Goal: Navigation & Orientation: Find specific page/section

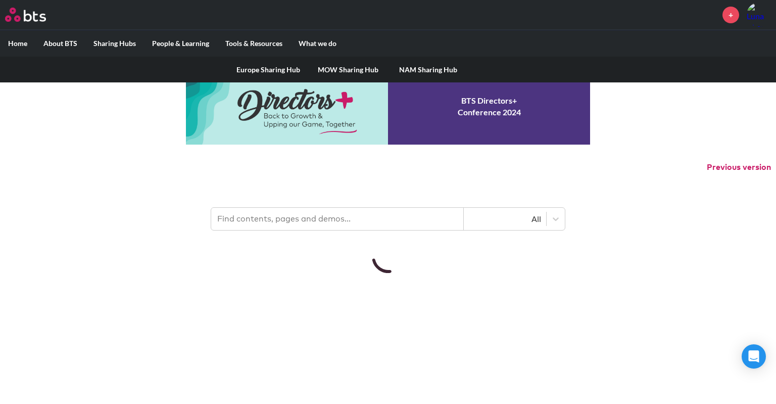
click at [359, 66] on link "MOW Sharing Hub" at bounding box center [348, 70] width 80 height 26
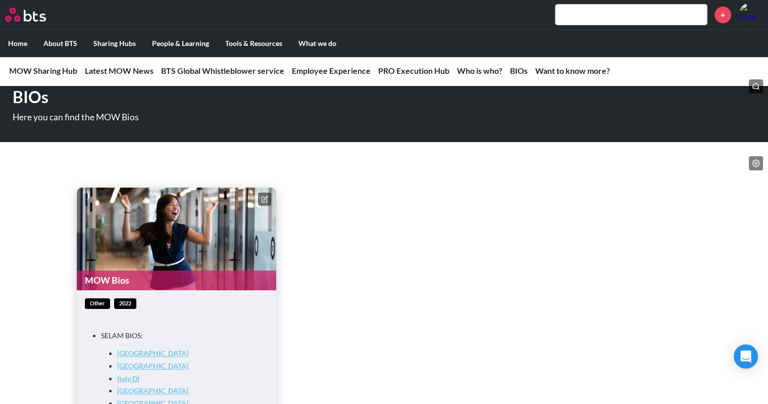
scroll to position [3991, 0]
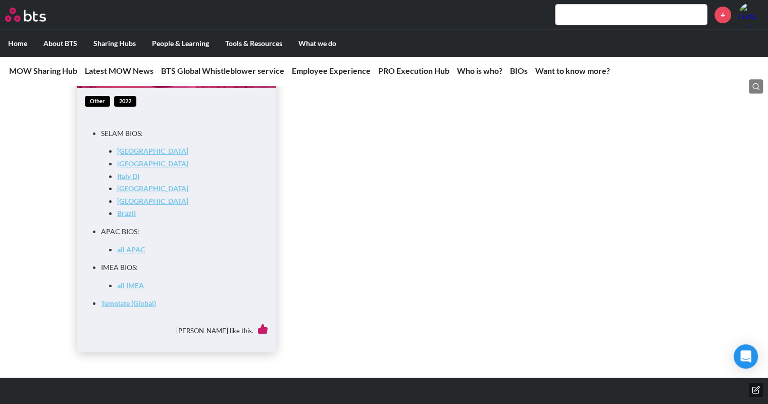
click at [135, 254] on link "all APAC" at bounding box center [131, 249] width 28 height 9
click at [127, 254] on link "all APAC" at bounding box center [131, 249] width 28 height 9
